Goal: Information Seeking & Learning: Check status

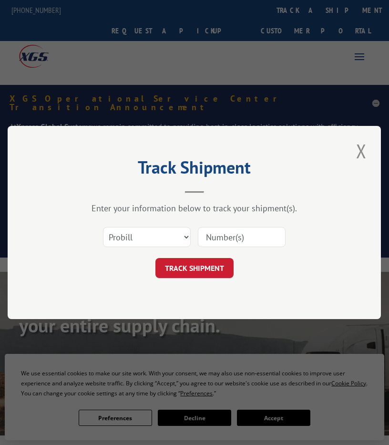
click at [233, 233] on input at bounding box center [242, 237] width 88 height 20
paste input "17386585"
type input "17386585"
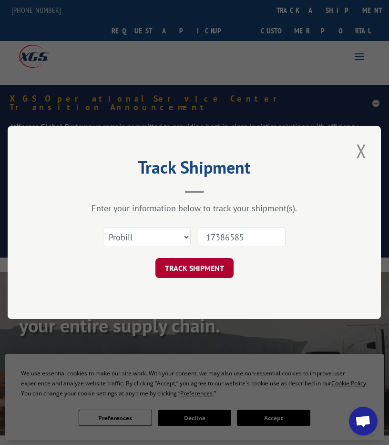
click at [206, 273] on button "TRACK SHIPMENT" at bounding box center [194, 268] width 78 height 20
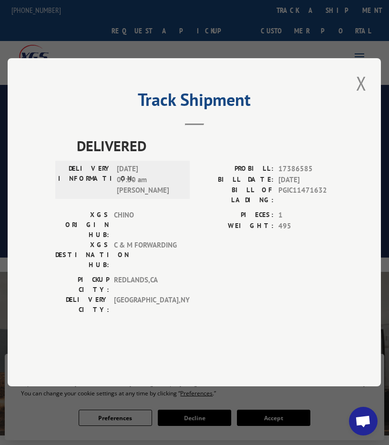
drag, startPoint x: 364, startPoint y: 109, endPoint x: 292, endPoint y: 71, distance: 81.1
click at [364, 96] on button "Close modal" at bounding box center [361, 83] width 16 height 26
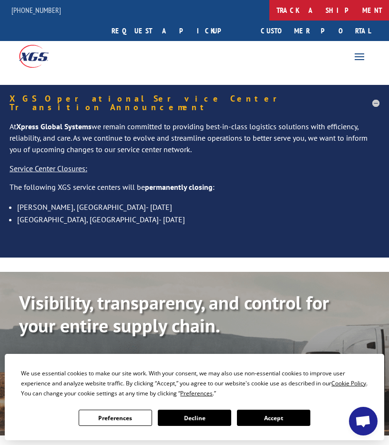
click at [269, 12] on link "track a shipment" at bounding box center [329, 10] width 120 height 21
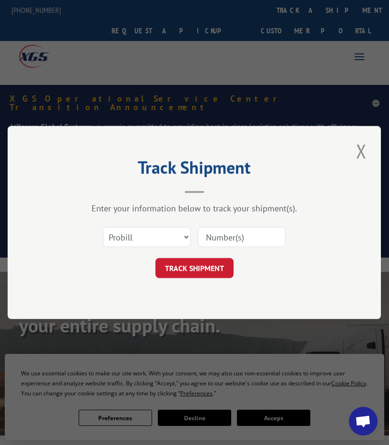
click at [227, 237] on input at bounding box center [242, 237] width 88 height 20
type input "17108767"
click at [213, 255] on form "Select category... Probill BOL PO 17108767 TRACK SHIPMENT" at bounding box center [194, 249] width 278 height 57
click at [214, 269] on button "TRACK SHIPMENT" at bounding box center [194, 268] width 78 height 20
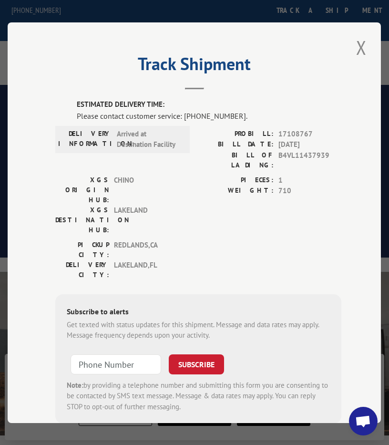
click at [214, 319] on div "Get texted with status updates for this shipment. Message and data rates may ap…" at bounding box center [198, 329] width 263 height 21
